Goal: Obtain resource: Download file/media

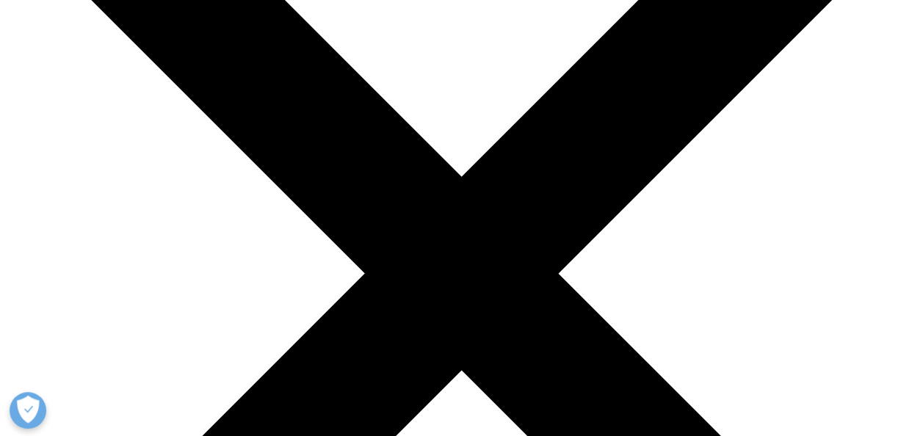
scroll to position [46, 0]
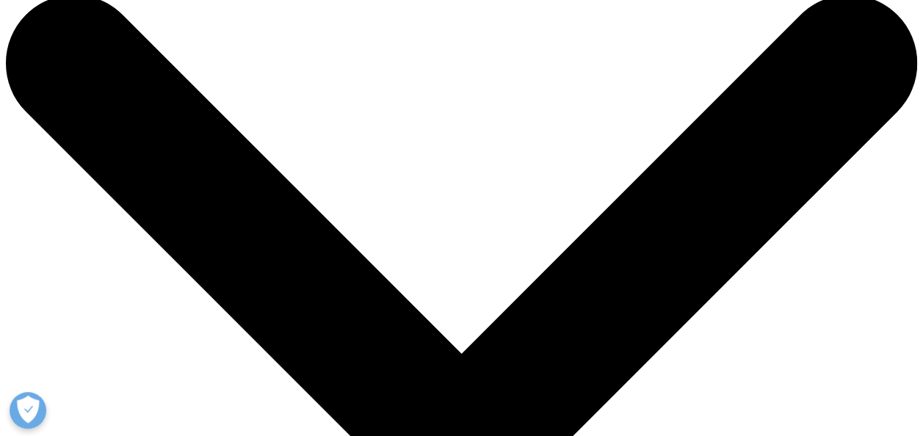
scroll to position [0, 0]
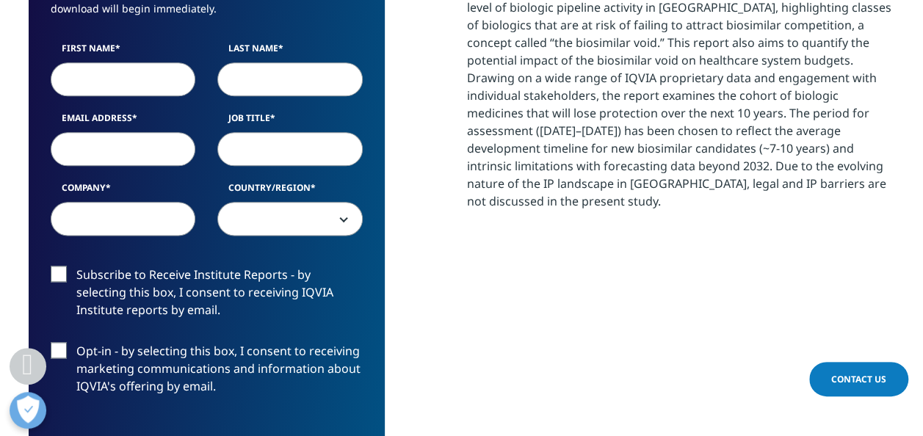
scroll to position [735, 0]
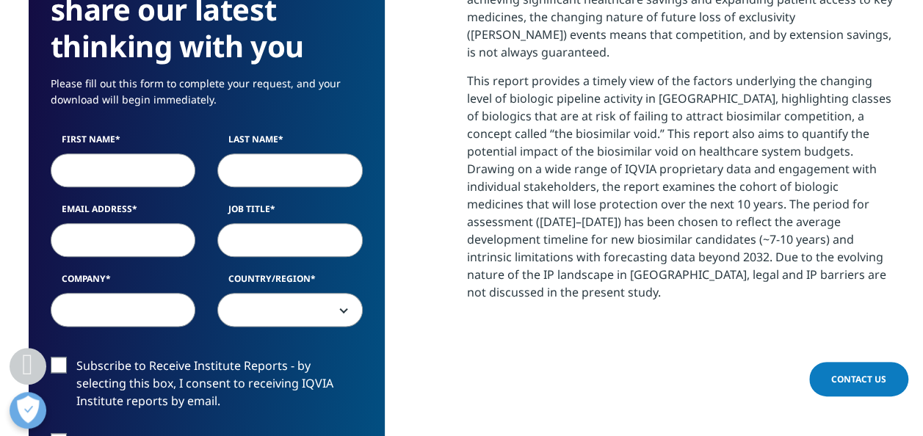
click at [147, 154] on input "First Name" at bounding box center [123, 171] width 145 height 34
type input "[PERSON_NAME]"
type input "Nadraws"
type input "[PERSON_NAME][EMAIL_ADDRESS][PERSON_NAME][DOMAIN_NAME]"
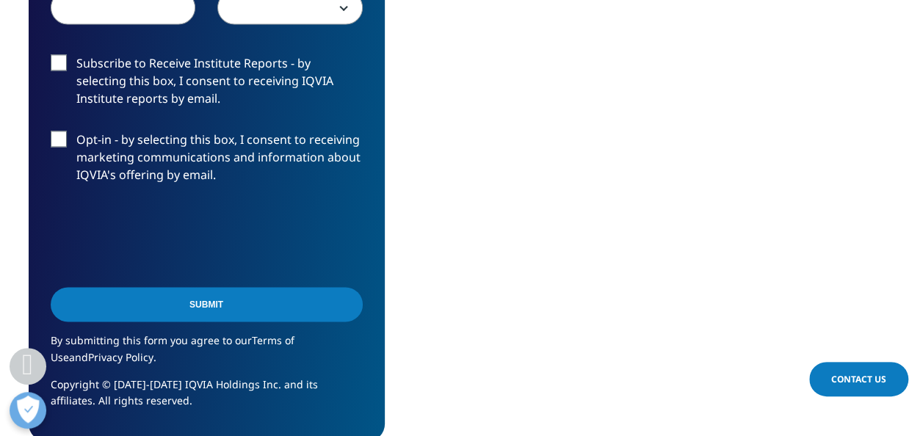
scroll to position [1102, 0]
